Goal: Use online tool/utility: Utilize a website feature to perform a specific function

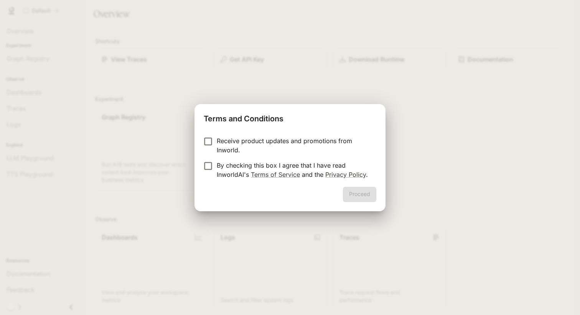
click at [217, 139] on p "Receive product updates and promotions from Inworld." at bounding box center [293, 145] width 153 height 18
click at [349, 192] on button "Proceed" at bounding box center [359, 194] width 33 height 15
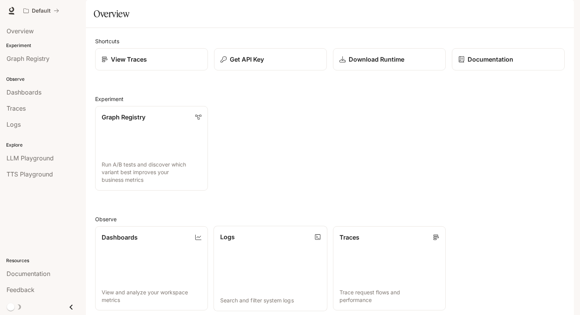
scroll to position [152, 0]
click at [26, 57] on span "Graph Registry" at bounding box center [28, 58] width 43 height 9
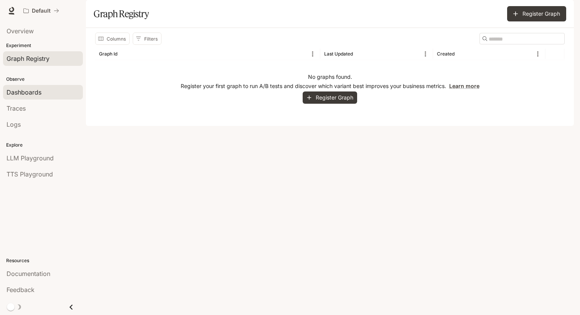
click at [26, 95] on span "Dashboards" at bounding box center [24, 92] width 35 height 9
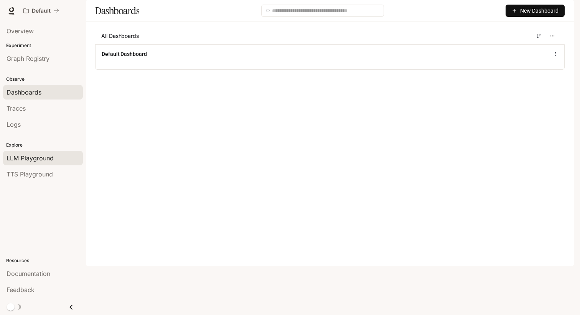
click at [28, 154] on span "LLM Playground" at bounding box center [30, 158] width 47 height 9
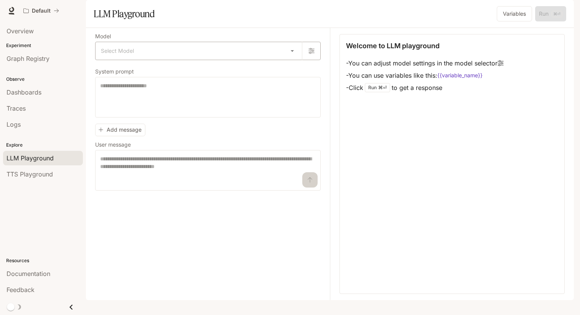
click at [146, 60] on div "Select Model ​" at bounding box center [207, 51] width 225 height 18
click at [153, 70] on body "Skip to main content Default Documentation Documentation Portal Overview Experi…" at bounding box center [290, 157] width 580 height 315
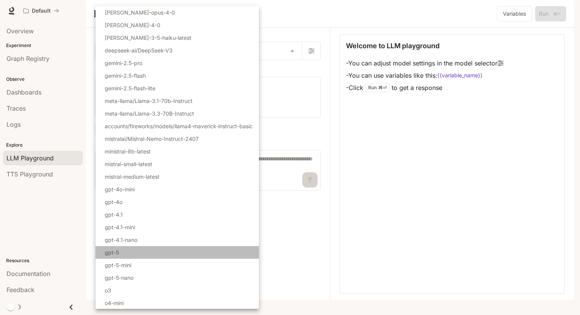
click at [156, 250] on li "gpt-5" at bounding box center [176, 252] width 163 height 13
type input "*****"
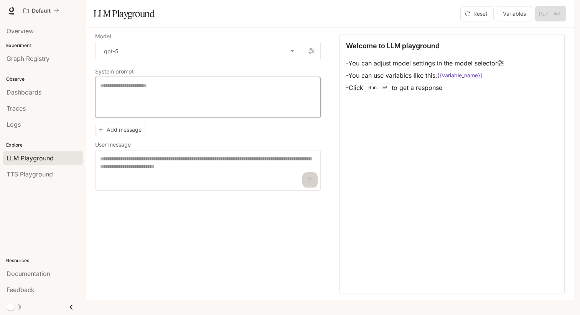
click at [184, 106] on textarea at bounding box center [207, 97] width 215 height 31
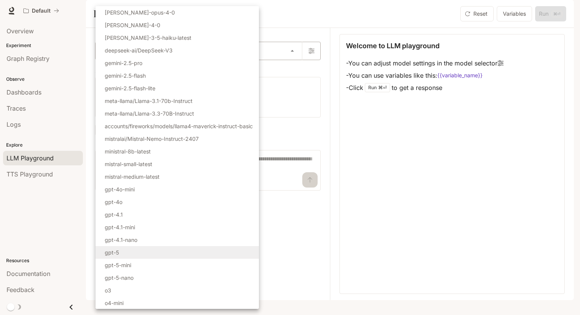
click at [267, 74] on body "Skip to main content Default Documentation Documentation Portal Overview Experi…" at bounding box center [290, 157] width 580 height 315
click at [346, 99] on div at bounding box center [290, 157] width 580 height 315
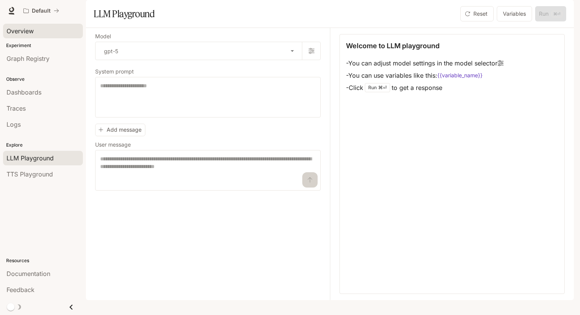
click at [35, 28] on div "Overview" at bounding box center [43, 30] width 73 height 9
